Goal: Find specific page/section: Find specific page/section

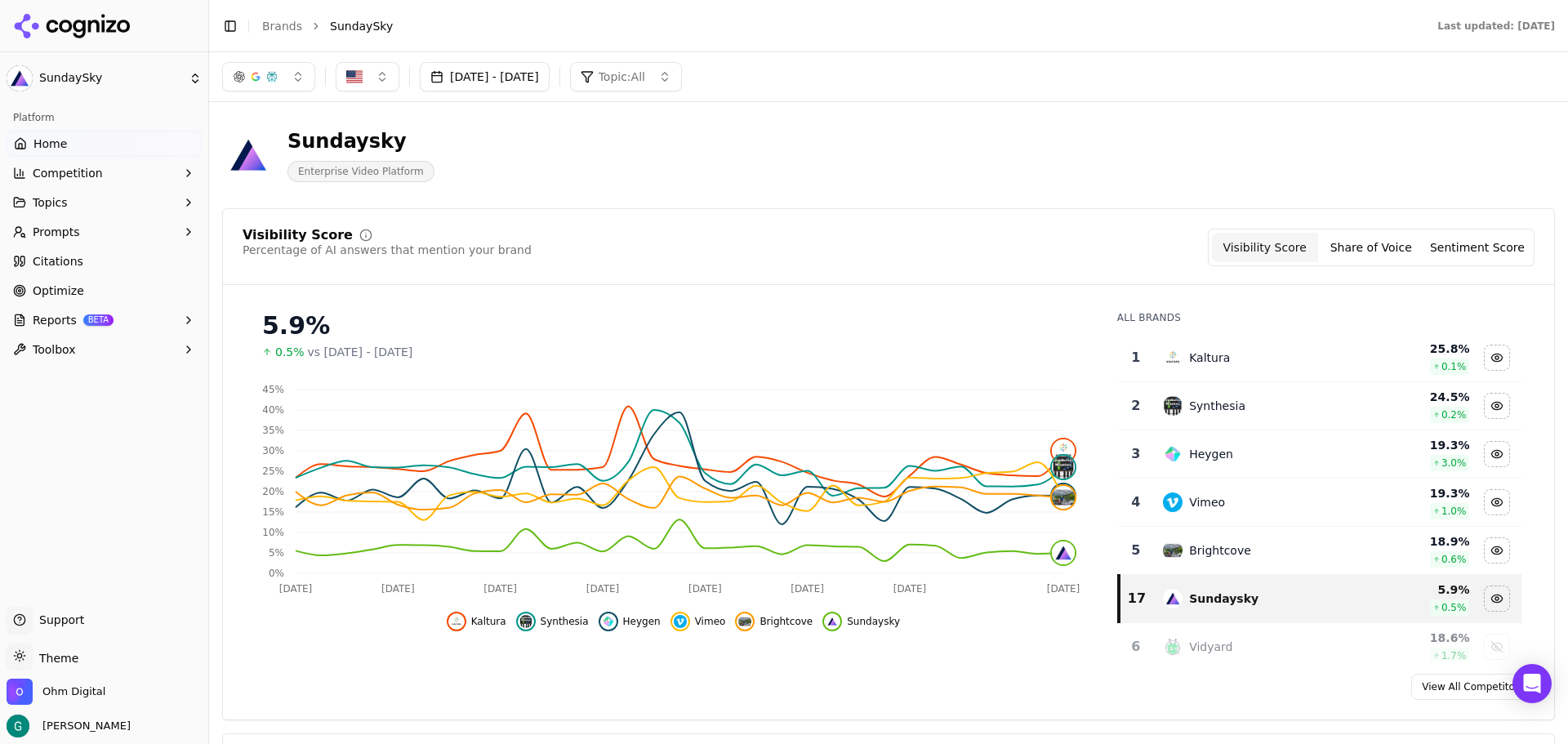
click at [73, 230] on span "Prompts" at bounding box center [56, 232] width 48 height 16
click at [60, 344] on span "Citations" at bounding box center [57, 340] width 50 height 16
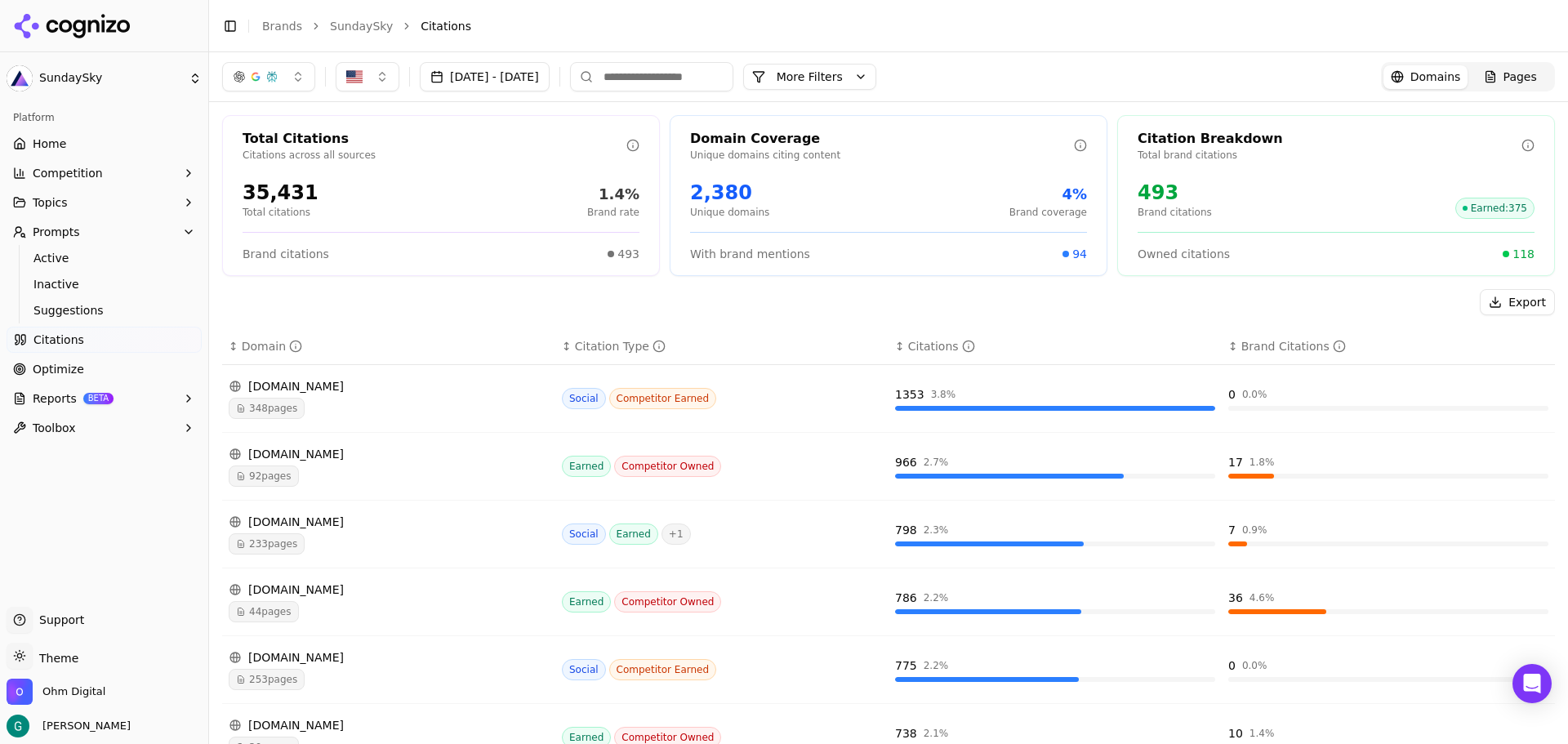
click at [69, 206] on button "Topics" at bounding box center [104, 202] width 195 height 26
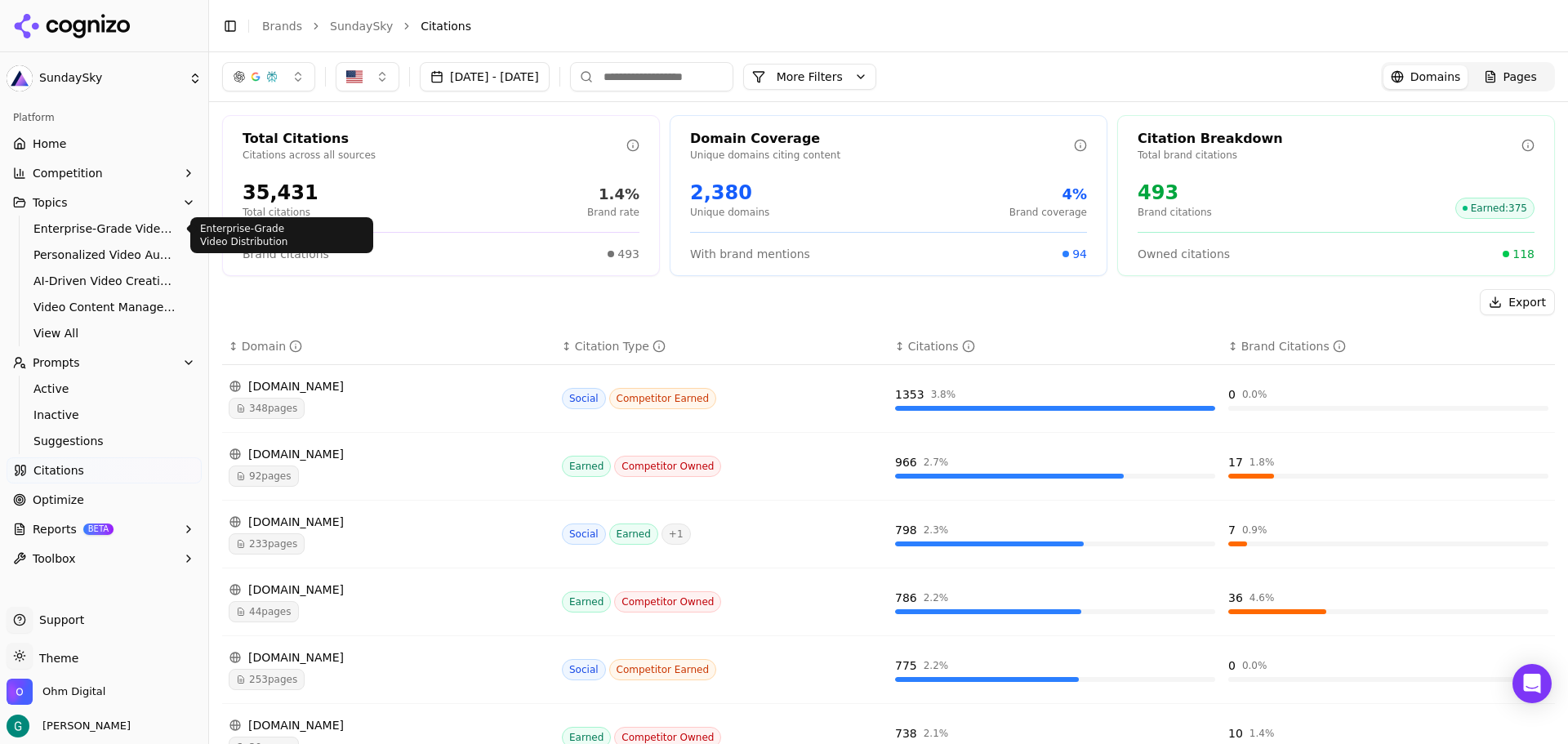
click at [68, 229] on span "Enterprise-Grade Video Distribution" at bounding box center [104, 229] width 143 height 16
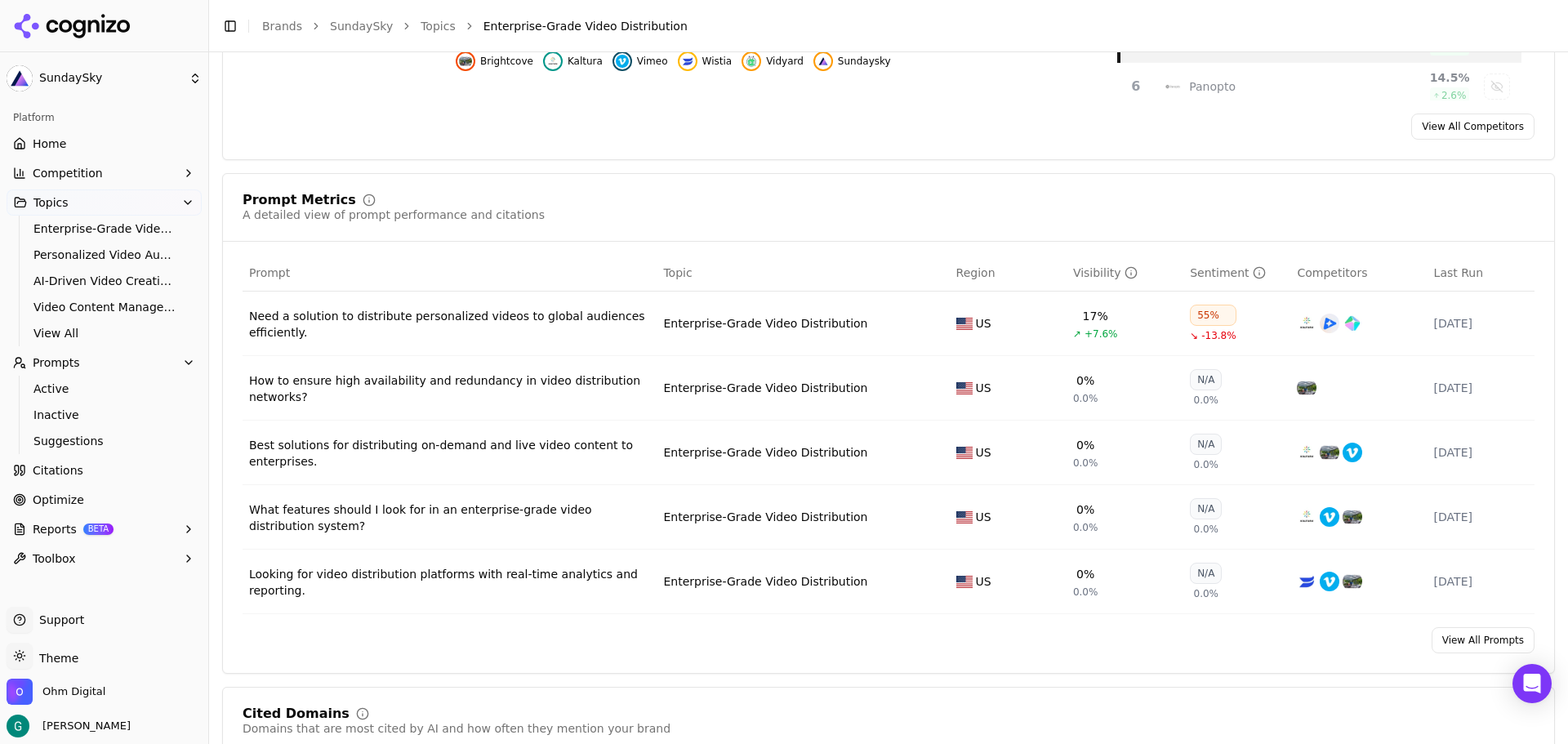
scroll to position [572, 0]
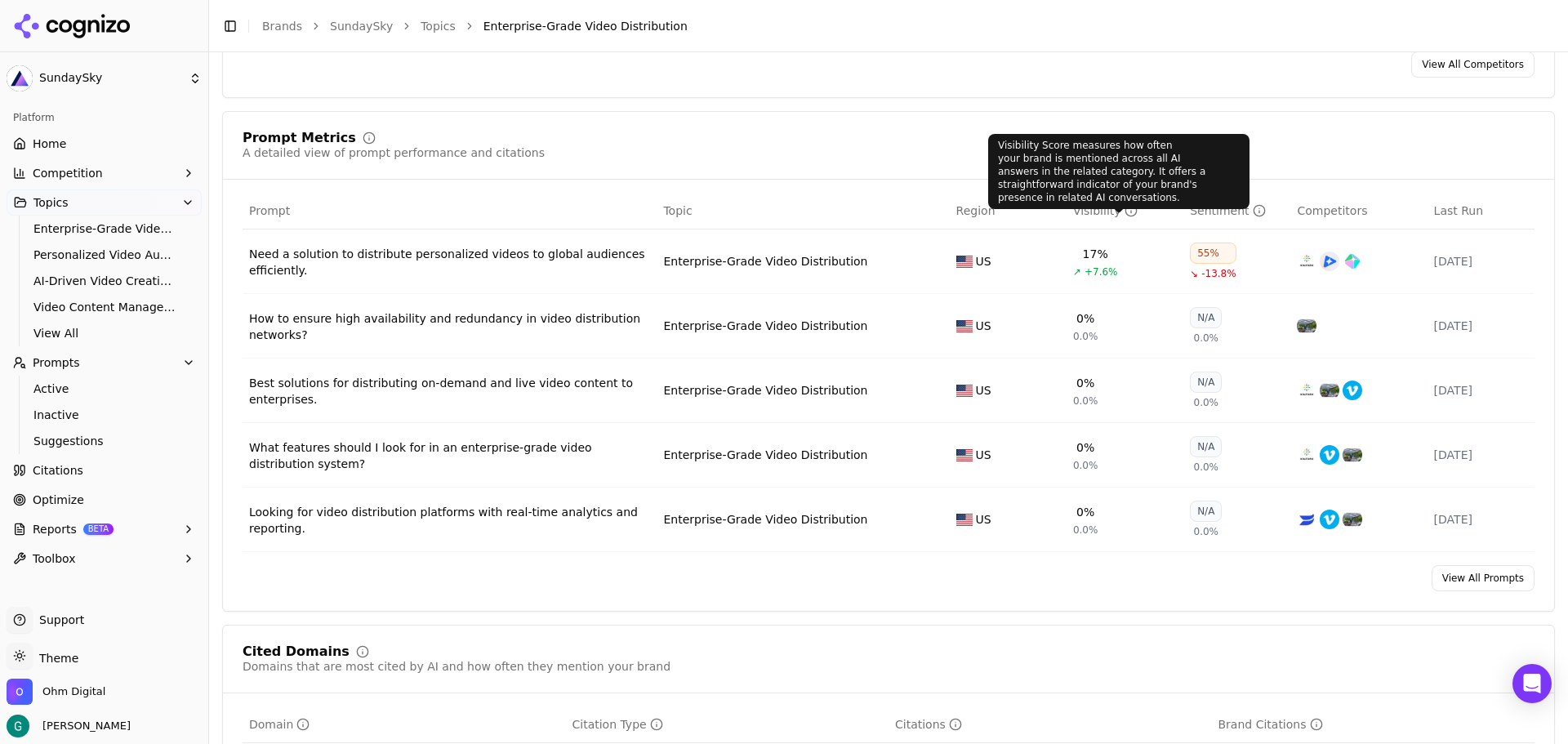
click at [1124, 212] on icon "Data table" at bounding box center [1131, 211] width 13 height 13
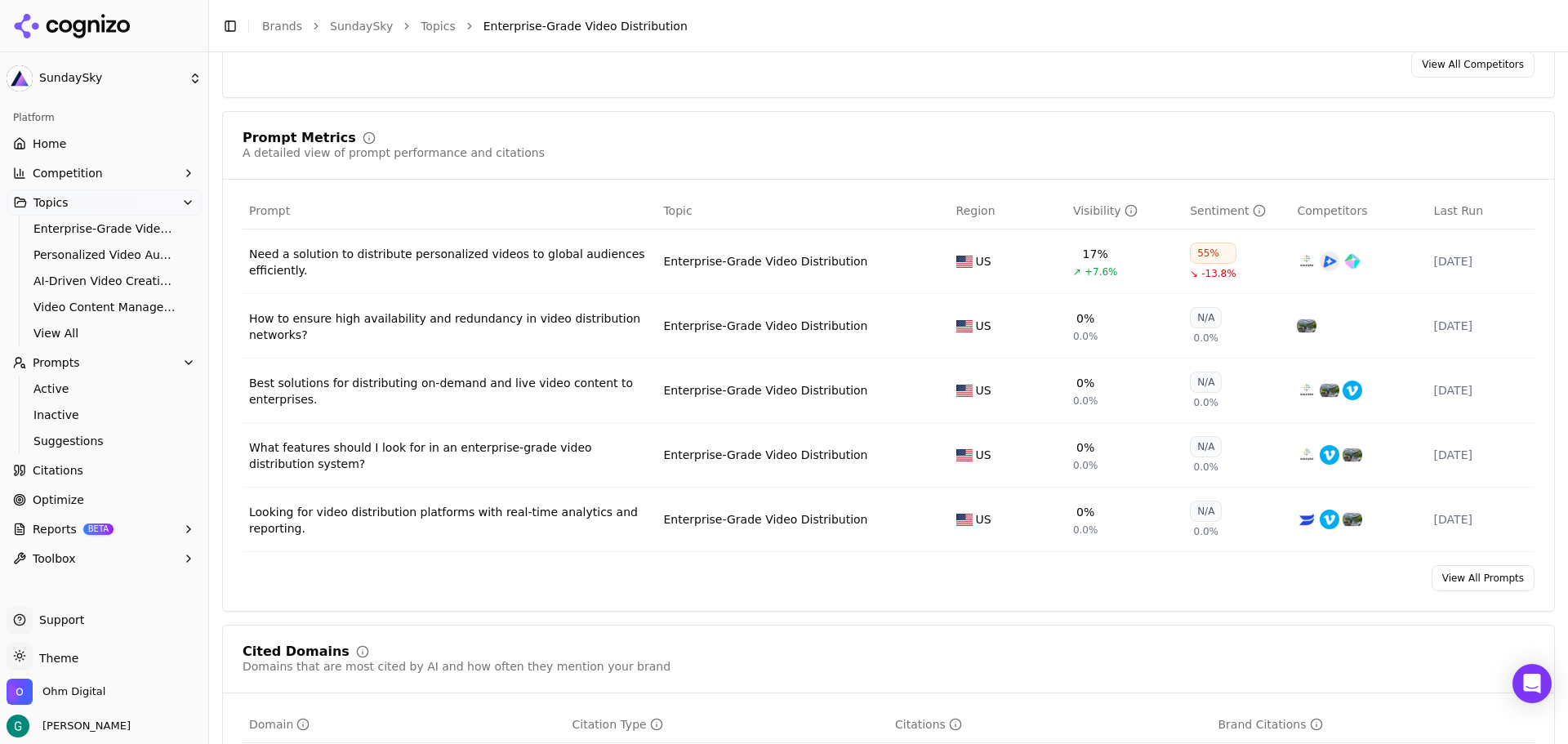
click at [1461, 584] on link "View All Prompts" at bounding box center [1483, 577] width 103 height 26
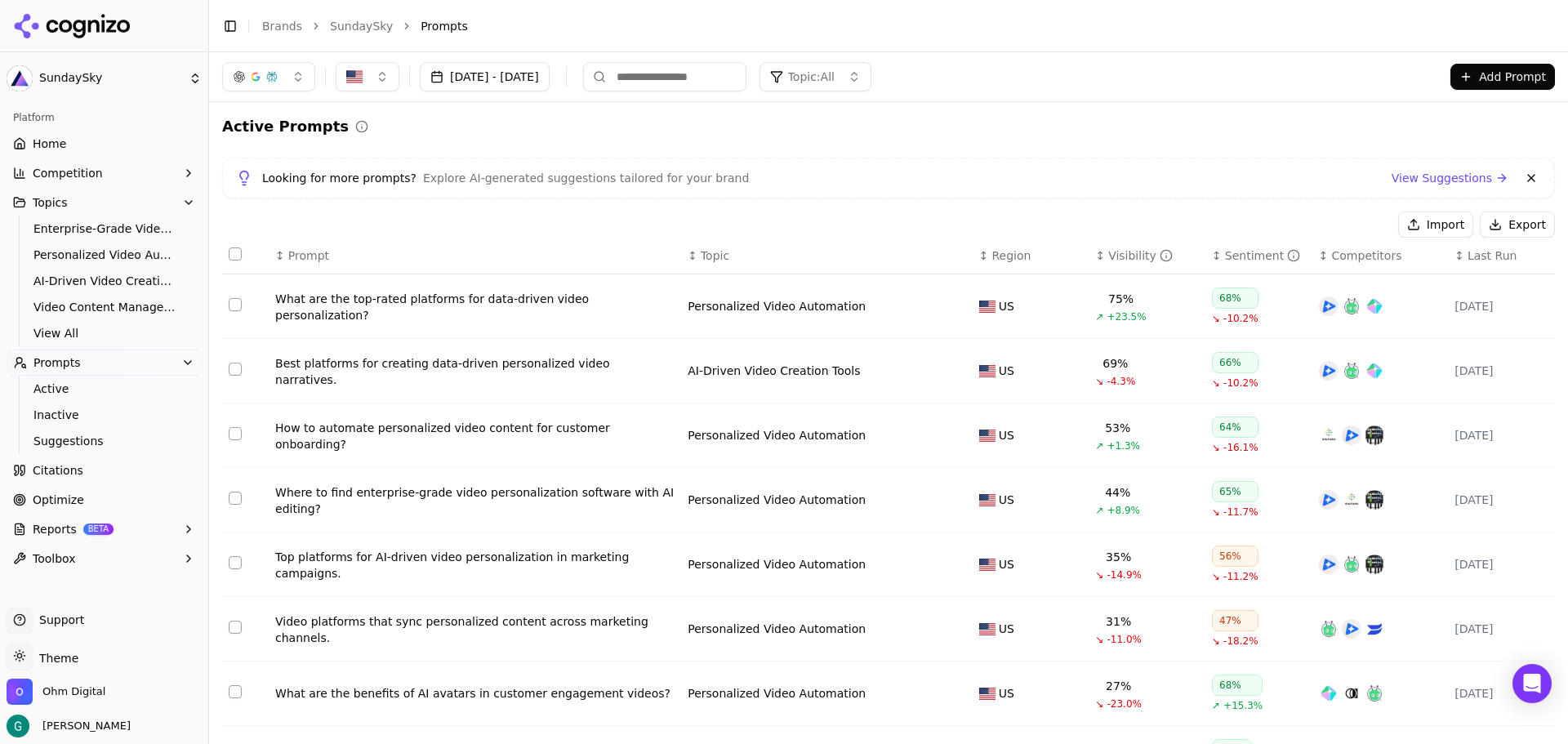
click at [1096, 258] on div "↕ Visibility" at bounding box center [1148, 255] width 104 height 16
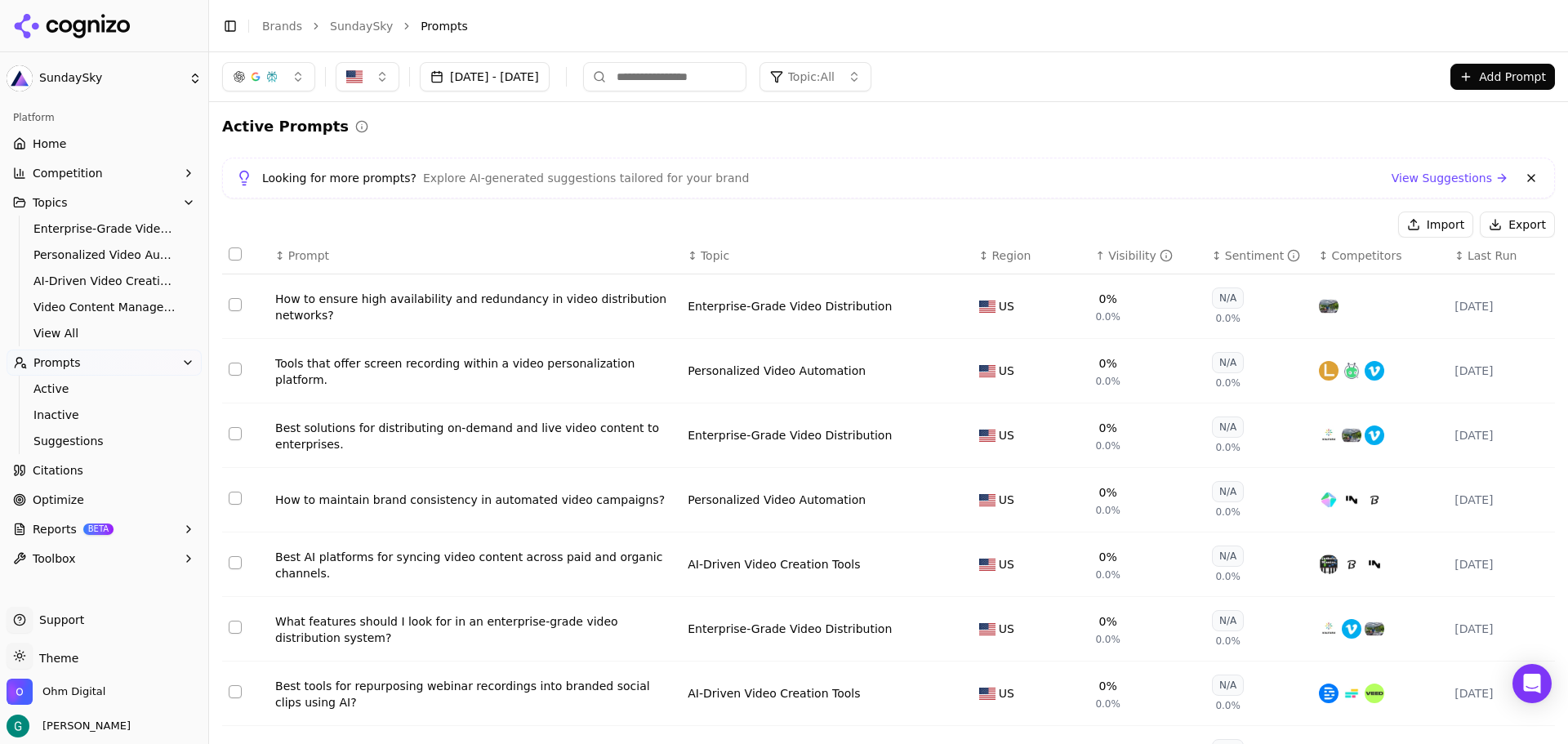
click at [1096, 258] on div "↑ Visibility" at bounding box center [1148, 255] width 104 height 16
